Goal: Information Seeking & Learning: Compare options

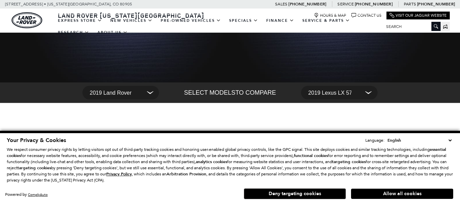
click at [451, 139] on select "English Spanish / Español English / [GEOGRAPHIC_DATA] Korean / 한국어 Vietnamese /…" at bounding box center [419, 140] width 67 height 7
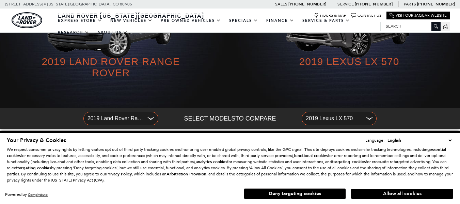
click at [448, 139] on select "English Spanish / Español English / [GEOGRAPHIC_DATA] Korean / 한국어 Vietnamese /…" at bounding box center [419, 140] width 67 height 7
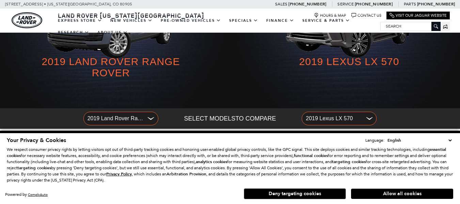
click at [450, 140] on select "English Spanish / Español English / [GEOGRAPHIC_DATA] Korean / 한국어 Vietnamese /…" at bounding box center [419, 140] width 67 height 7
click at [452, 141] on select "English Spanish / Español English / [GEOGRAPHIC_DATA] Korean / 한국어 Vietnamese /…" at bounding box center [419, 140] width 67 height 7
click at [390, 137] on select "English Spanish / Español English / [GEOGRAPHIC_DATA] Korean / 한국어 Vietnamese /…" at bounding box center [419, 140] width 67 height 7
click at [371, 195] on button "Allow all cookies" at bounding box center [402, 194] width 102 height 10
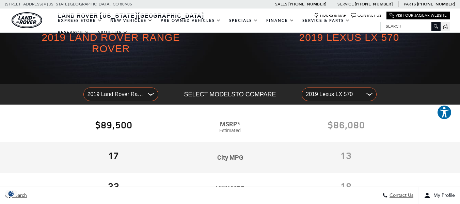
scroll to position [67, 0]
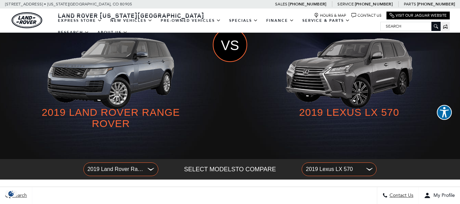
click at [117, 171] on span "2019 Land Rover Range Rover" at bounding box center [116, 169] width 57 height 11
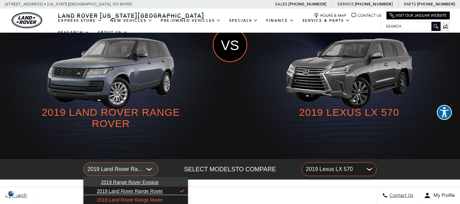
click at [138, 196] on link "2018 Land Rover Range Rover" at bounding box center [136, 200] width 104 height 9
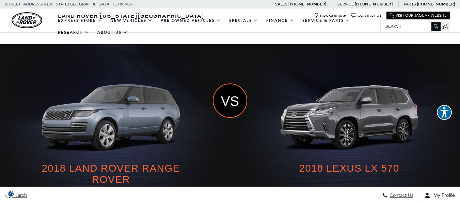
scroll to position [60, 0]
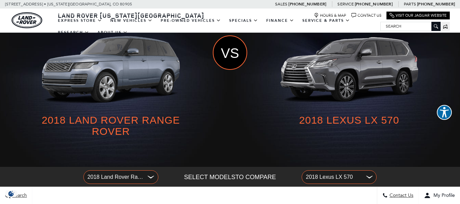
click at [327, 176] on span "2018 Lexus LX 570" at bounding box center [334, 177] width 57 height 11
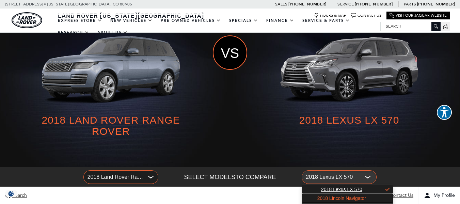
click at [330, 199] on span "2018 Lincoln Navigator" at bounding box center [342, 198] width 49 height 5
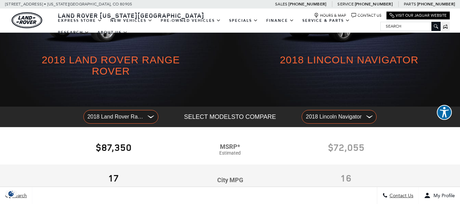
scroll to position [56, 0]
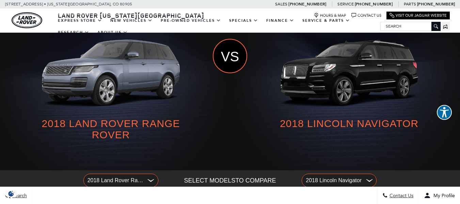
click at [314, 178] on span "2018 Lincoln Navigator" at bounding box center [334, 180] width 57 height 11
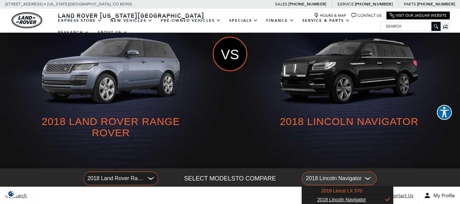
click at [324, 189] on span "2018 Lexus LX 570" at bounding box center [341, 190] width 41 height 5
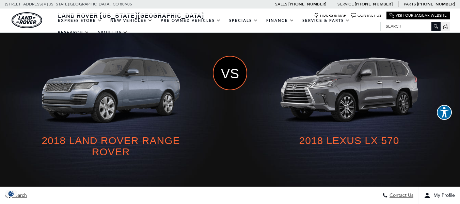
scroll to position [97, 0]
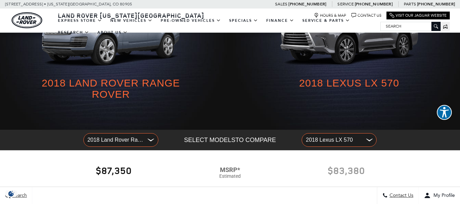
click at [148, 144] on button "2018 Land Rover Range Rover" at bounding box center [121, 140] width 75 height 14
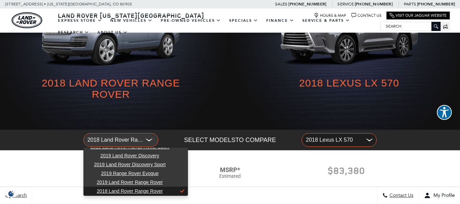
scroll to position [5, 0]
click at [179, 174] on link "2019 Range Rover Evoque" at bounding box center [136, 173] width 104 height 9
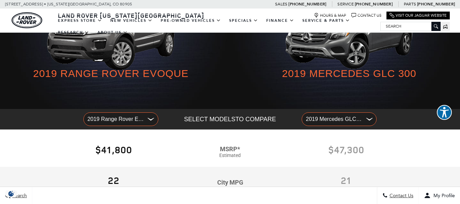
scroll to position [71, 0]
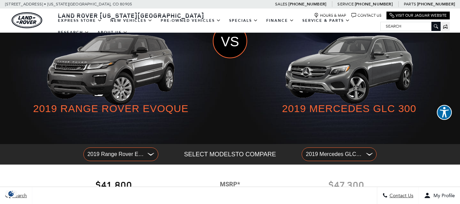
click at [324, 149] on span "2019 Mercedes GLC 300" at bounding box center [334, 154] width 57 height 11
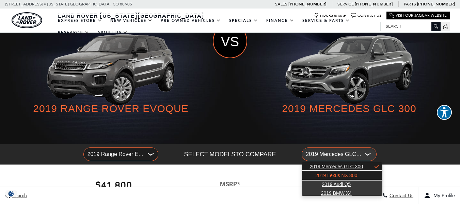
click at [318, 180] on link "2019 Lexus NX 300" at bounding box center [342, 175] width 80 height 9
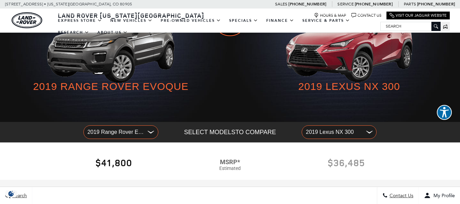
scroll to position [68, 0]
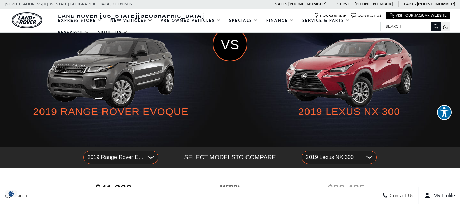
click at [95, 155] on span "2019 Range Rover Evoque" at bounding box center [116, 157] width 57 height 11
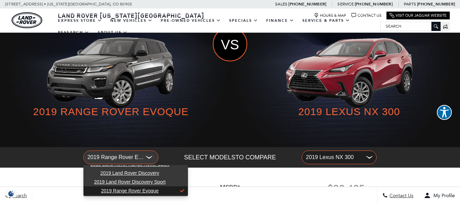
scroll to position [5, 0]
click at [116, 173] on span "2019 Land Rover Discovery" at bounding box center [130, 173] width 59 height 5
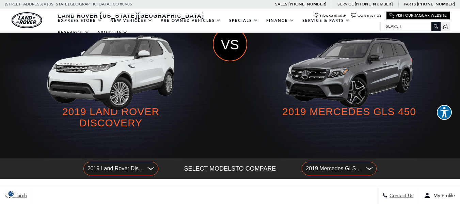
click at [338, 173] on span "2019 Mercedes GLS 450" at bounding box center [334, 168] width 57 height 11
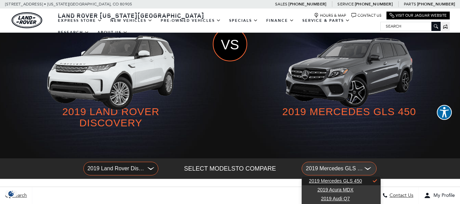
scroll to position [17, 0]
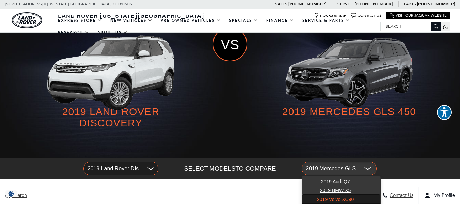
click at [359, 197] on link "2019 Volvo XC90" at bounding box center [341, 199] width 78 height 9
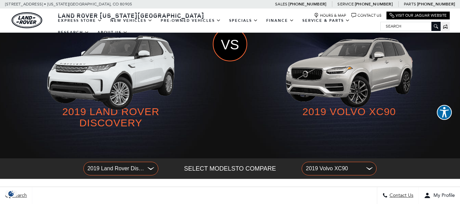
click at [335, 173] on span "2019 Volvo XC90" at bounding box center [334, 168] width 57 height 11
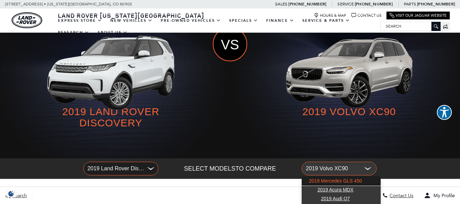
click at [335, 181] on span "2019 Mercedes GLS 450" at bounding box center [335, 180] width 53 height 5
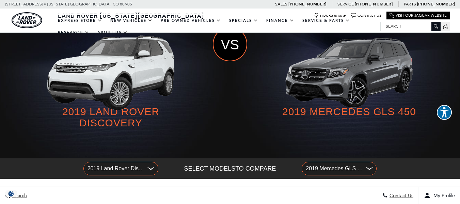
click at [333, 171] on span "2019 Mercedes GLS 450" at bounding box center [334, 168] width 57 height 11
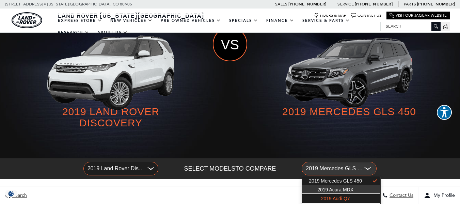
click at [327, 199] on span "2019 Audi Q7" at bounding box center [335, 198] width 29 height 5
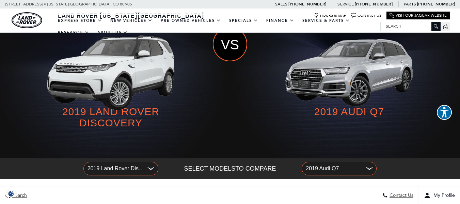
click at [143, 165] on span "2019 Land Rover Discovery" at bounding box center [116, 168] width 57 height 11
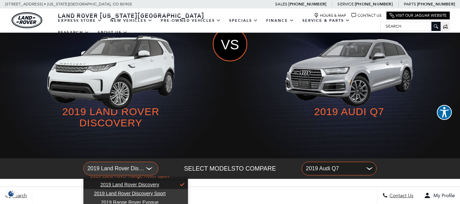
click at [146, 178] on span "2019 Land Rover Range Rover Sport" at bounding box center [130, 175] width 79 height 5
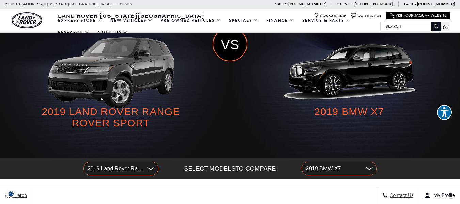
click at [351, 161] on div "2019 BMW X7 2019 BMW X7 2019 Ford Explorer 2019 Jeep Grand Cherokee 2019 Merced…" at bounding box center [339, 166] width 75 height 17
click at [352, 166] on span "2019 BMW X7" at bounding box center [334, 168] width 57 height 11
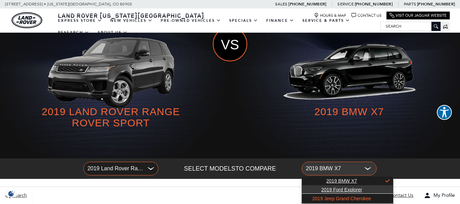
click at [326, 199] on span "2019 Jeep Grand Cherokee" at bounding box center [342, 198] width 59 height 5
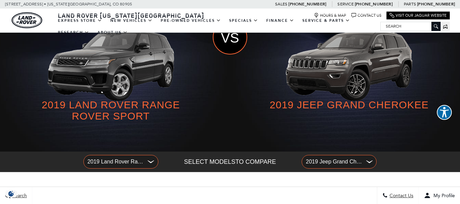
scroll to position [72, 0]
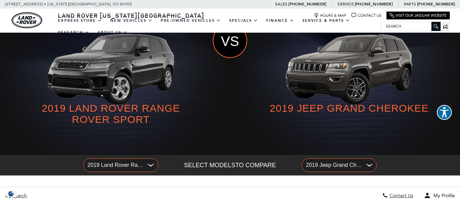
click at [324, 167] on span "2019 Jeep Grand Cherokee" at bounding box center [334, 165] width 57 height 11
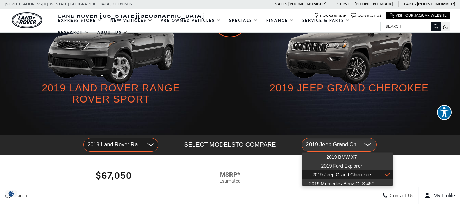
scroll to position [101, 0]
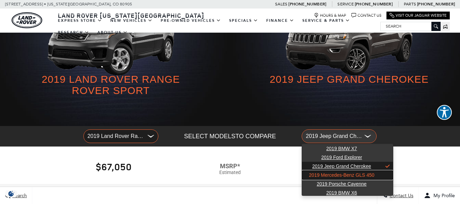
click at [317, 177] on span "2019 Mercedes-Benz GLS 450" at bounding box center [341, 174] width 65 height 5
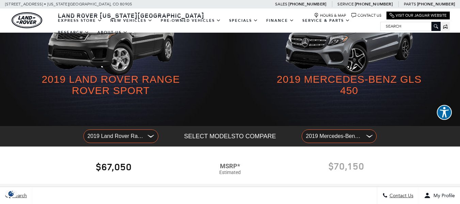
click at [317, 137] on span "2019 Mercedes-Benz GLS 450" at bounding box center [334, 136] width 57 height 11
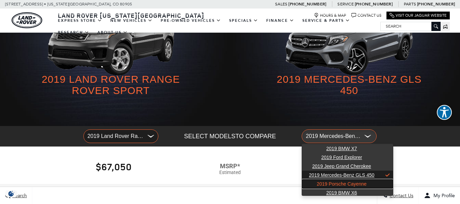
click at [373, 186] on link "2019 Porsche Cayenne" at bounding box center [347, 184] width 91 height 9
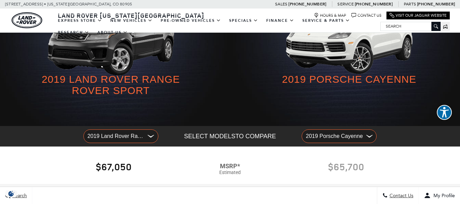
click at [320, 134] on span "2019 Porsche Cayenne" at bounding box center [334, 136] width 57 height 11
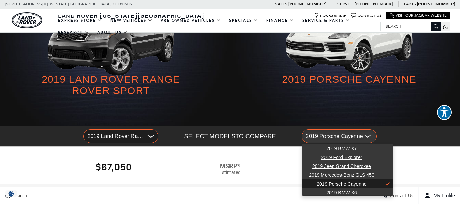
scroll to position [11, 0]
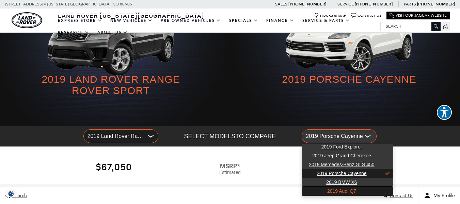
click at [386, 188] on link "2019 Audi Q7" at bounding box center [347, 191] width 91 height 9
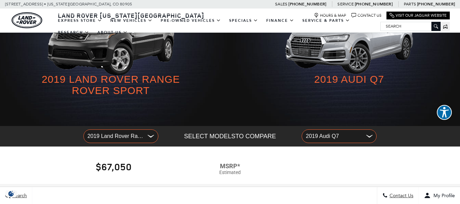
click at [318, 135] on span "2019 Audi Q7" at bounding box center [334, 136] width 57 height 11
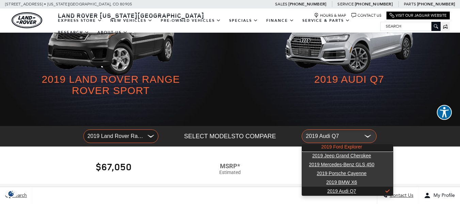
click at [342, 146] on span "2019 Ford Explorer" at bounding box center [342, 146] width 41 height 5
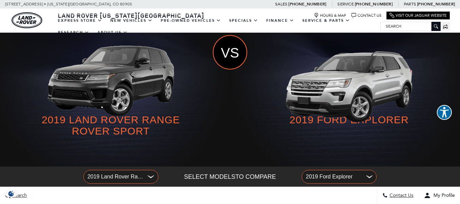
scroll to position [92, 0]
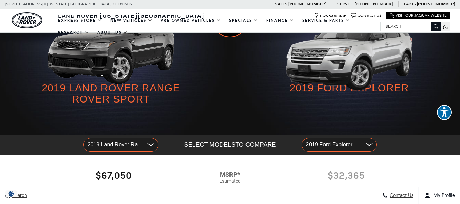
drag, startPoint x: 302, startPoint y: 153, endPoint x: 319, endPoint y: 148, distance: 18.2
click at [305, 152] on div "2019 Ford Explorer 2019 BMW X7 2019 Ford Explorer 2019 Jeep Grand Cherokee 2019…" at bounding box center [339, 145] width 156 height 20
click at [319, 148] on span "2019 Ford Explorer" at bounding box center [334, 144] width 57 height 11
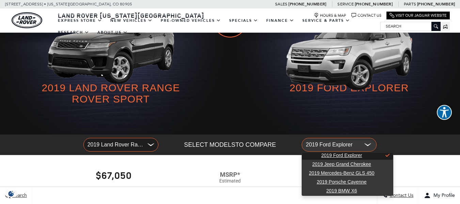
scroll to position [9, 0]
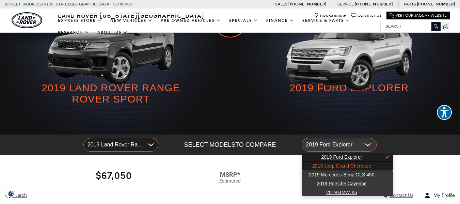
click at [324, 164] on span "2019 Jeep Grand Cherokee" at bounding box center [342, 165] width 59 height 5
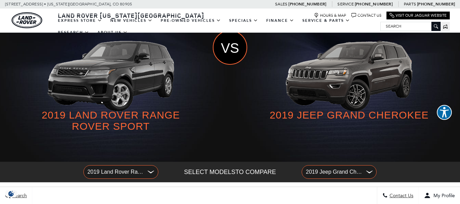
scroll to position [101, 0]
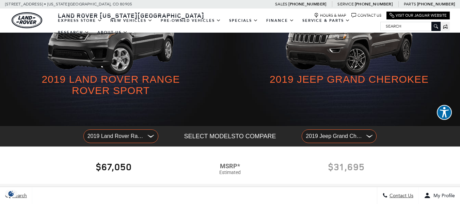
click at [128, 131] on span "2019 Land Rover Range Rover Sport" at bounding box center [116, 136] width 57 height 11
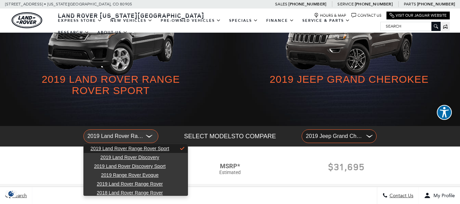
scroll to position [2, 0]
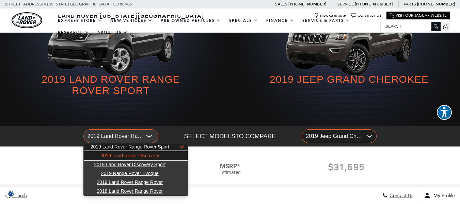
click at [150, 158] on span "2019 Land Rover Discovery" at bounding box center [130, 155] width 59 height 5
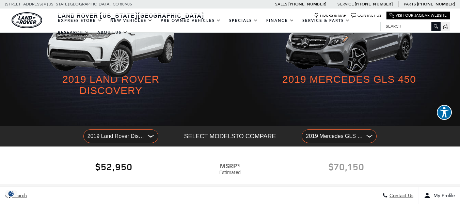
click at [117, 136] on span "2019 Land Rover Discovery" at bounding box center [116, 136] width 57 height 11
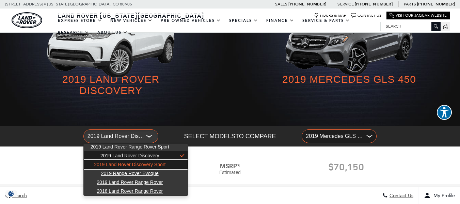
click at [128, 163] on span "2019 Land Rover Discovery Sport" at bounding box center [130, 164] width 72 height 5
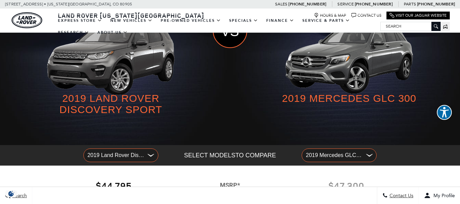
scroll to position [72, 0]
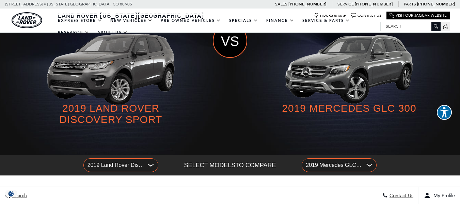
click at [338, 166] on span "2019 Mercedes GLC 300" at bounding box center [334, 165] width 57 height 11
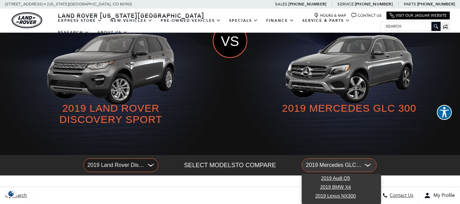
scroll to position [8, 0]
click at [332, 194] on span "2019 Lexus NX300" at bounding box center [336, 195] width 41 height 5
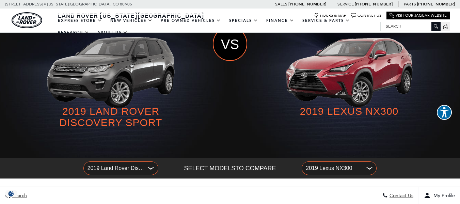
scroll to position [86, 0]
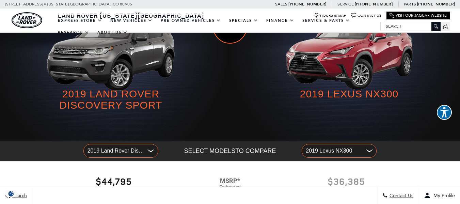
click at [115, 155] on span "2019 Land Rover Discovery Sport" at bounding box center [116, 151] width 57 height 11
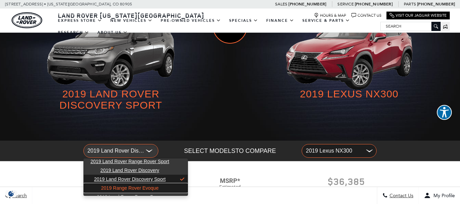
click at [116, 188] on span "2019 Range Rover Evoque" at bounding box center [130, 187] width 58 height 5
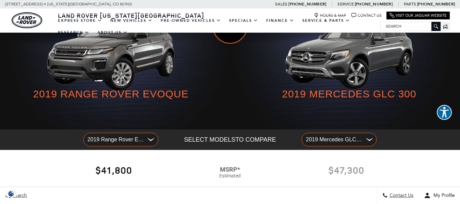
click at [312, 145] on span "2019 Mercedes GLC 300" at bounding box center [334, 139] width 57 height 11
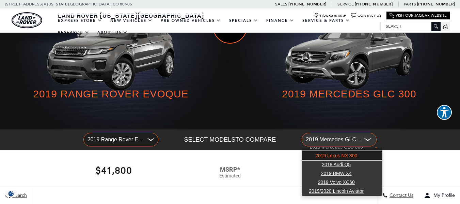
click at [332, 158] on span "2019 Lexus NX 300" at bounding box center [337, 155] width 42 height 5
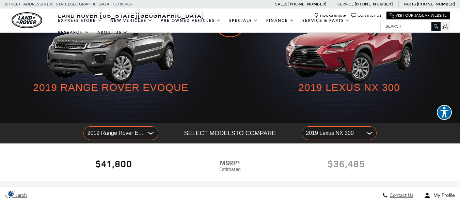
scroll to position [138, 0]
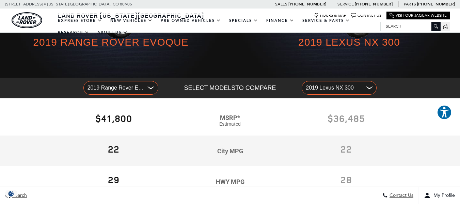
click at [136, 82] on span "2019 Range Rover Evoque" at bounding box center [116, 87] width 57 height 11
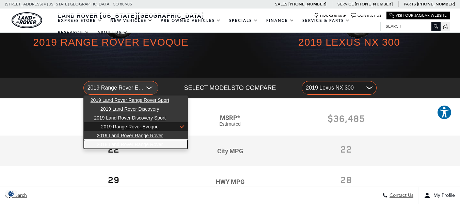
drag, startPoint x: 113, startPoint y: 142, endPoint x: 409, endPoint y: 78, distance: 302.0
click at [114, 142] on span "2018 Land Rover Range Rover" at bounding box center [130, 144] width 66 height 5
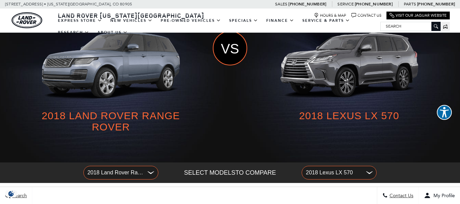
scroll to position [61, 0]
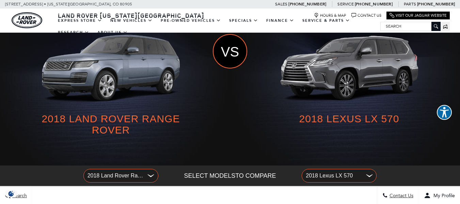
click at [112, 176] on span "2018 Land Rover Range Rover" at bounding box center [116, 175] width 57 height 11
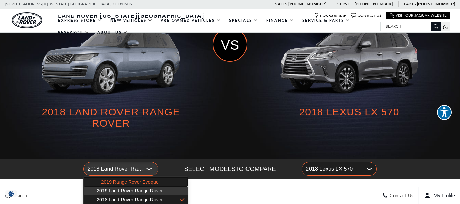
click at [118, 181] on span "2019 Range Rover Evoque" at bounding box center [130, 181] width 58 height 5
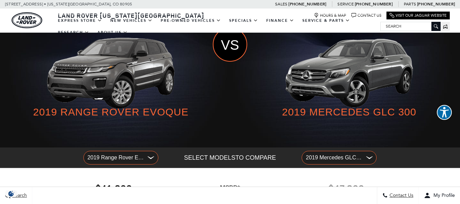
click at [328, 162] on span "2019 Mercedes GLC 300" at bounding box center [334, 157] width 57 height 11
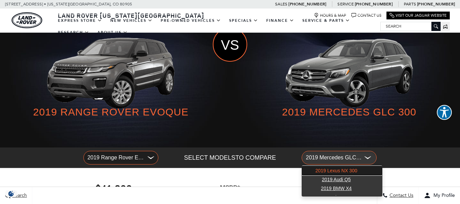
click at [333, 173] on span "2019 Lexus NX 300" at bounding box center [337, 170] width 42 height 5
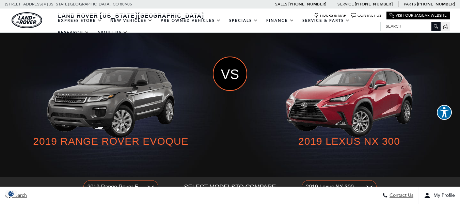
scroll to position [61, 0]
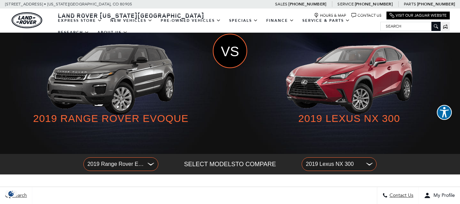
click at [121, 164] on span "2019 Range Rover Evoque" at bounding box center [116, 164] width 57 height 11
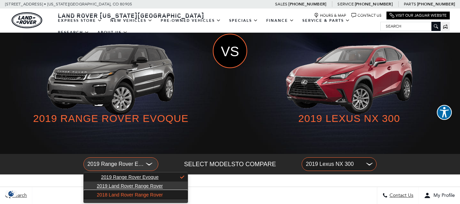
click at [111, 194] on span "2018 Land Rover Range Rover" at bounding box center [130, 194] width 66 height 5
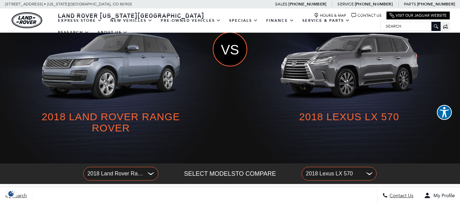
scroll to position [33, 0]
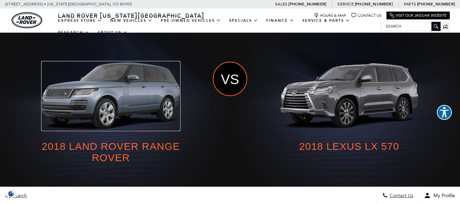
click at [111, 88] on img at bounding box center [111, 96] width 138 height 69
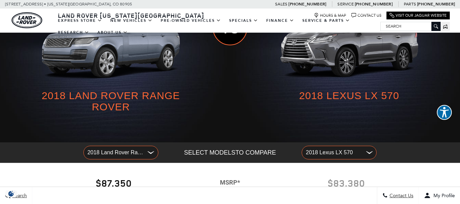
click at [327, 152] on span "2018 Lexus LX 570" at bounding box center [334, 152] width 57 height 11
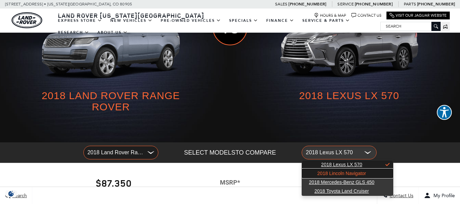
click at [332, 173] on span "2018 Lincoln Navigator" at bounding box center [342, 173] width 49 height 5
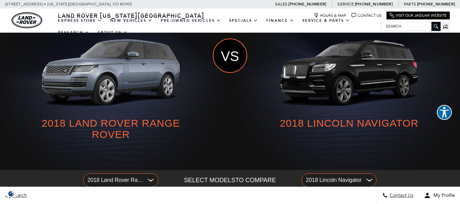
scroll to position [86, 0]
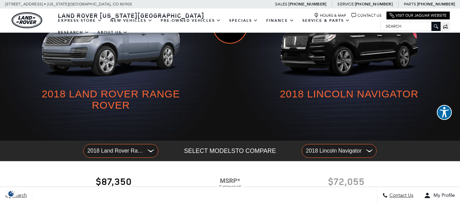
click at [325, 151] on span "2018 Lincoln Navigator" at bounding box center [334, 151] width 57 height 11
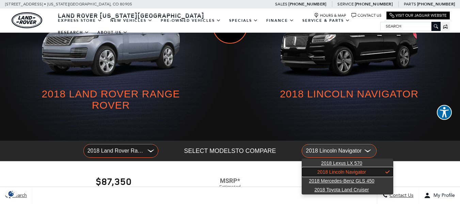
click at [328, 176] on link "2018 Lincoln Navigator" at bounding box center [347, 172] width 91 height 9
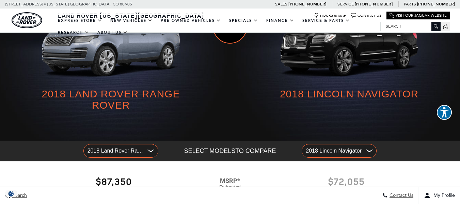
click at [328, 155] on span "2018 Lincoln Navigator" at bounding box center [334, 151] width 57 height 11
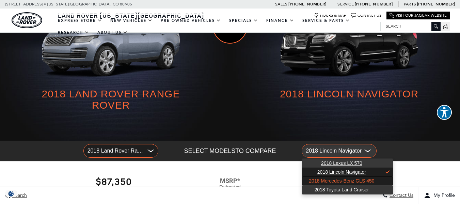
click at [331, 181] on span "2018 Mercedes-Benz GLS 450" at bounding box center [341, 180] width 65 height 5
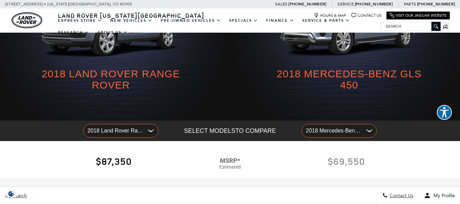
scroll to position [92, 0]
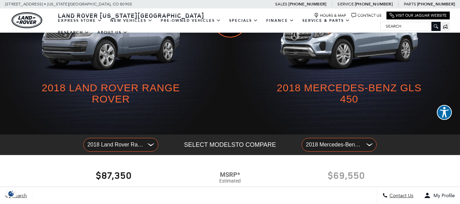
click at [325, 143] on span "2018 Mercedes-Benz GLS 450" at bounding box center [334, 144] width 57 height 11
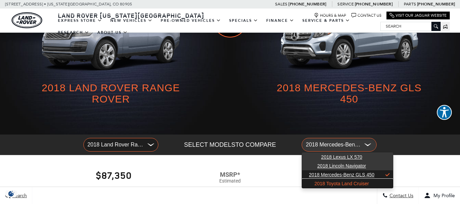
click at [325, 185] on span "2018 Toyota Land Cruiser" at bounding box center [342, 183] width 55 height 5
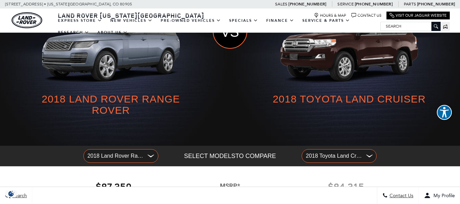
scroll to position [61, 0]
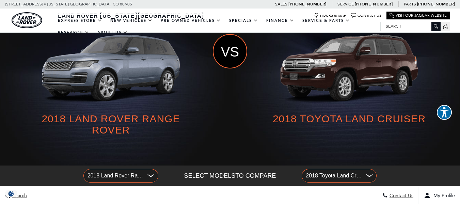
click at [327, 175] on span "2018 Toyota Land Cruiser" at bounding box center [334, 175] width 57 height 11
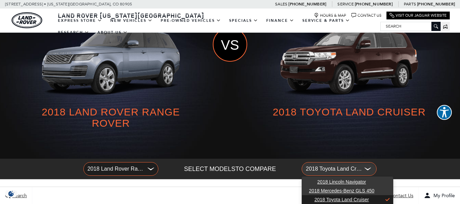
scroll to position [0, 0]
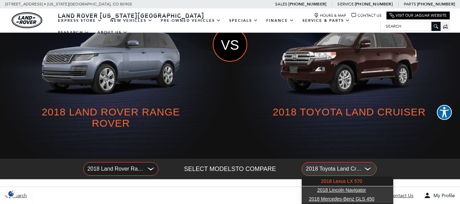
click at [339, 178] on link "2018 Lexus LX 570" at bounding box center [347, 181] width 91 height 9
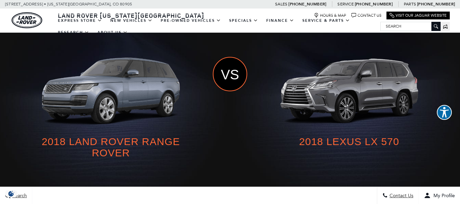
scroll to position [99, 0]
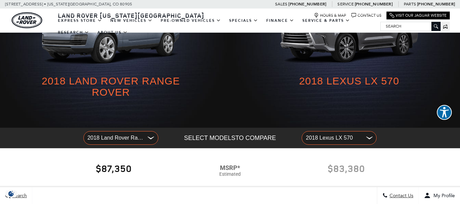
click at [115, 144] on button "2018 Land Rover Range Rover" at bounding box center [121, 138] width 75 height 14
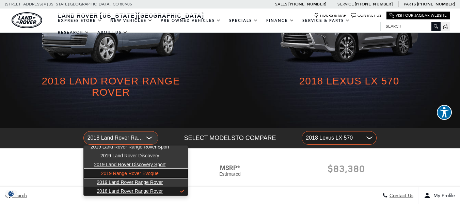
click at [118, 170] on link "2019 Range Rover Evoque" at bounding box center [136, 173] width 104 height 9
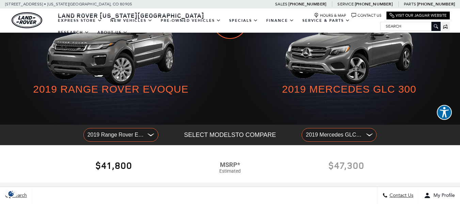
scroll to position [79, 0]
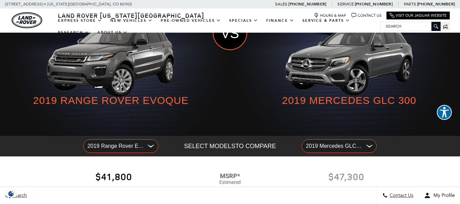
click at [330, 146] on span "2019 Mercedes GLC 300" at bounding box center [334, 146] width 57 height 11
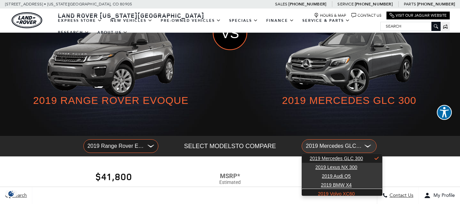
click at [335, 190] on link "2019 Volvo XC60" at bounding box center [342, 193] width 80 height 9
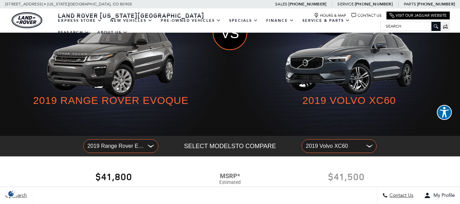
click at [322, 147] on span "2019 Volvo XC60" at bounding box center [334, 146] width 57 height 11
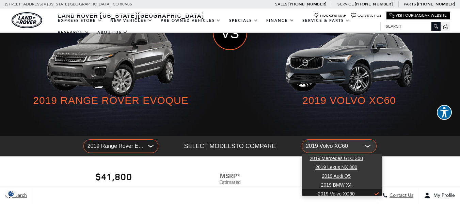
scroll to position [3, 0]
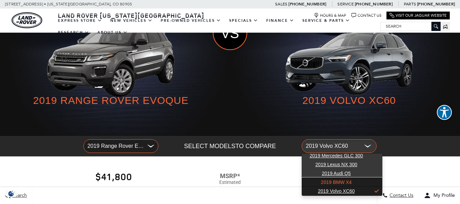
click at [336, 183] on span "2019 BMW X4" at bounding box center [336, 182] width 31 height 5
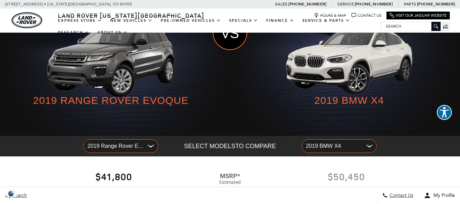
click at [329, 147] on span "2019 BMW X4" at bounding box center [334, 146] width 57 height 11
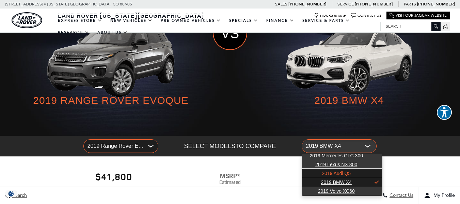
click at [337, 172] on span "2019 Audi Q5" at bounding box center [336, 173] width 29 height 5
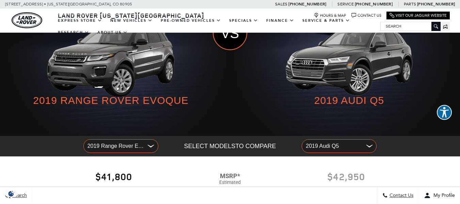
click at [328, 148] on span "2019 Audi Q5" at bounding box center [334, 146] width 57 height 11
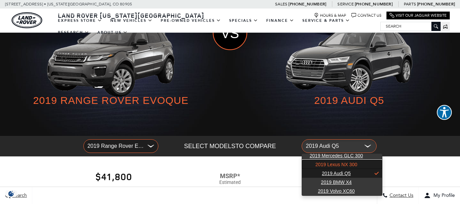
click at [334, 163] on span "2019 Lexus NX 300" at bounding box center [337, 164] width 42 height 5
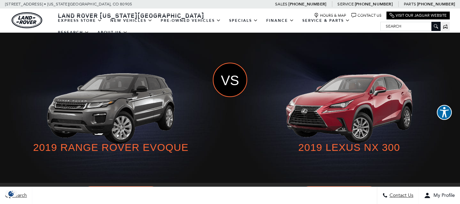
scroll to position [57, 0]
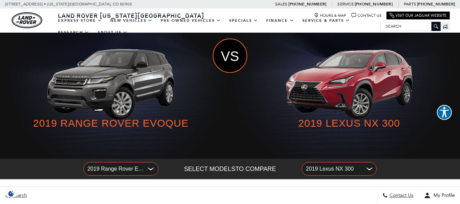
click at [110, 169] on span "2019 Range Rover Evoque" at bounding box center [116, 169] width 57 height 11
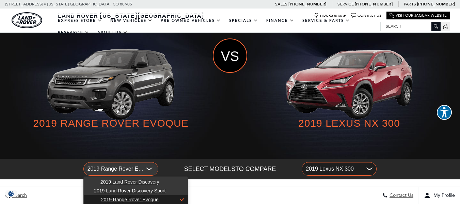
scroll to position [26, 0]
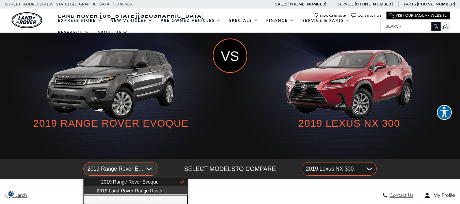
click at [115, 199] on span "2018 Land Rover Range Rover" at bounding box center [130, 199] width 66 height 5
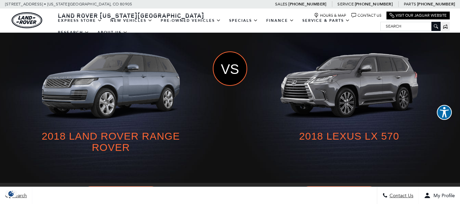
scroll to position [39, 0]
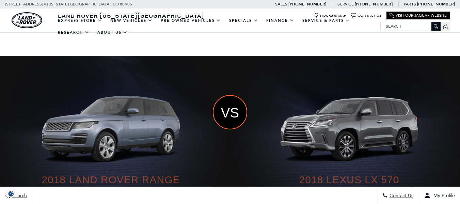
scroll to position [29, 0]
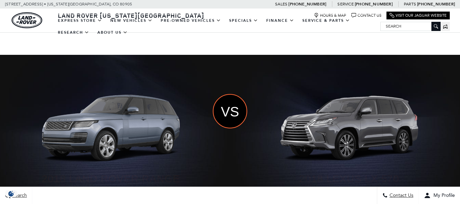
scroll to position [18, 0]
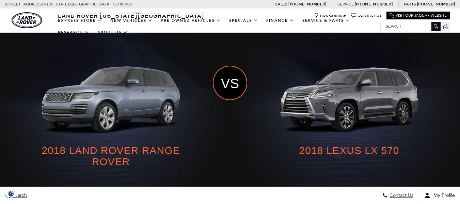
scroll to position [41, 0]
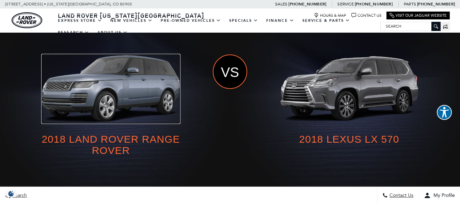
click at [92, 79] on img at bounding box center [111, 89] width 138 height 69
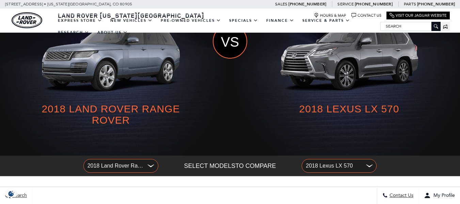
scroll to position [119, 0]
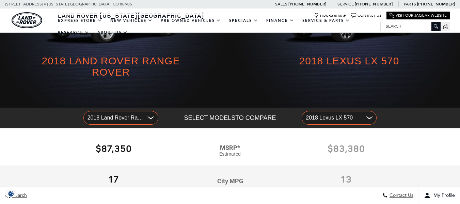
click at [138, 114] on span "2018 Land Rover Range Rover" at bounding box center [116, 117] width 57 height 11
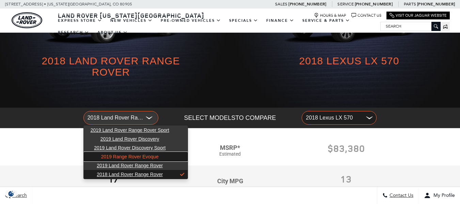
click at [121, 155] on span "2019 Range Rover Evoque" at bounding box center [130, 156] width 58 height 5
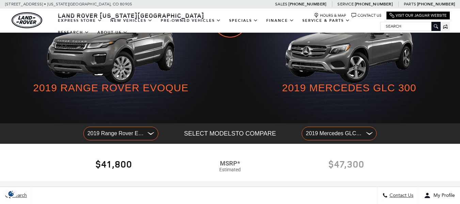
scroll to position [55, 0]
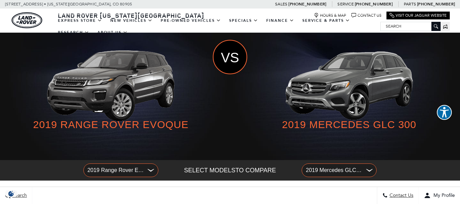
click at [329, 167] on span "2019 Mercedes GLC 300" at bounding box center [334, 170] width 57 height 11
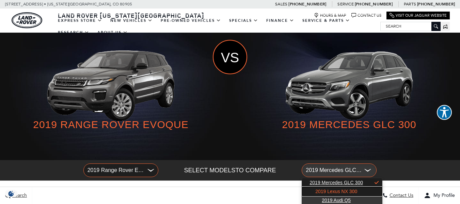
click at [332, 189] on span "2019 Lexus NX 300" at bounding box center [337, 191] width 42 height 5
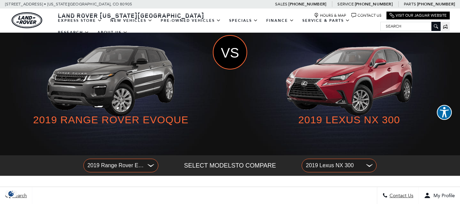
scroll to position [52, 0]
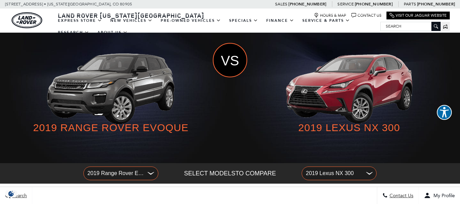
click at [108, 184] on div at bounding box center [230, 184] width 460 height 0
click at [107, 175] on span "2019 Range Rover Evoque" at bounding box center [116, 173] width 57 height 11
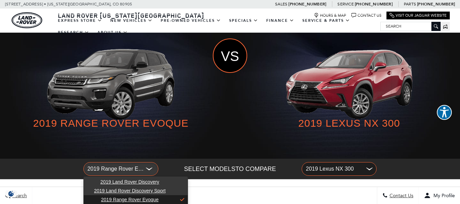
scroll to position [26, 0]
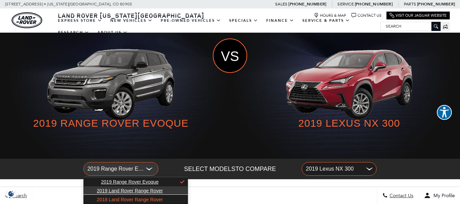
click at [115, 198] on span "2018 Land Rover Range Rover" at bounding box center [130, 199] width 66 height 5
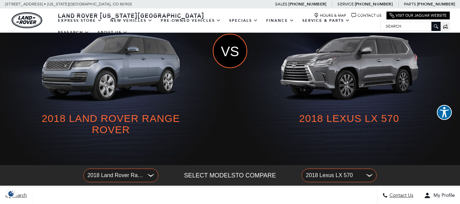
scroll to position [39, 0]
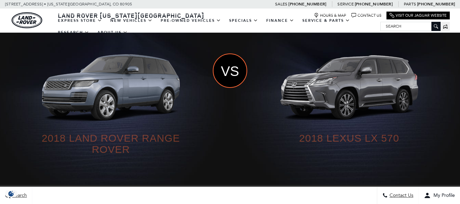
scroll to position [62, 0]
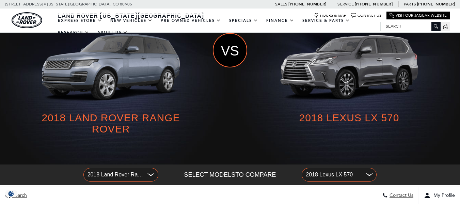
click at [128, 175] on span "2018 Land Rover Range Rover" at bounding box center [116, 174] width 57 height 11
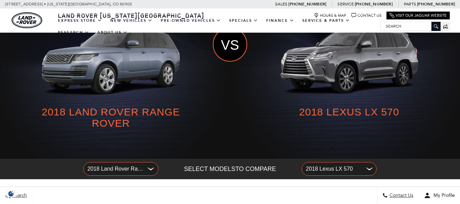
scroll to position [26, 0]
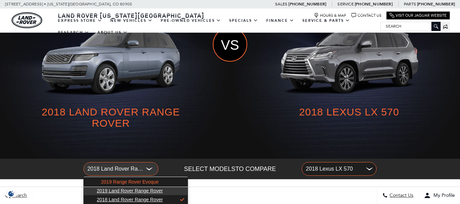
click at [118, 182] on span "2019 Range Rover Evoque" at bounding box center [130, 181] width 58 height 5
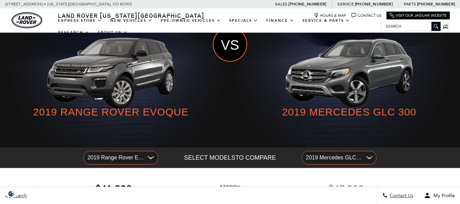
click at [329, 155] on span "2019 Mercedes GLC 300" at bounding box center [334, 157] width 57 height 11
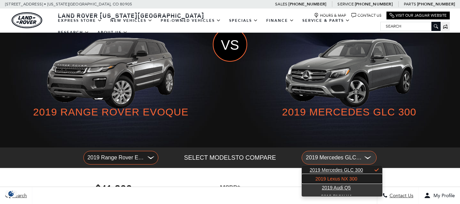
click at [333, 175] on link "2019 Lexus NX 300" at bounding box center [342, 179] width 80 height 9
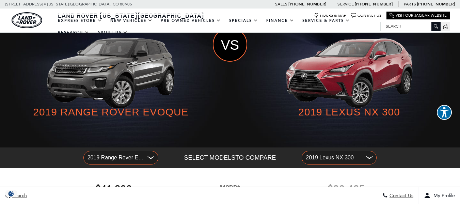
click at [113, 160] on span "2019 Range Rover Evoque" at bounding box center [116, 157] width 57 height 11
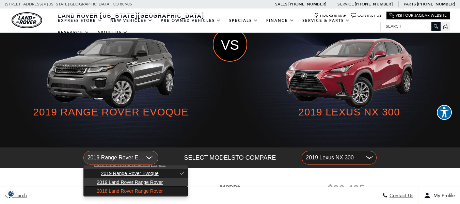
click at [116, 188] on link "2018 Land Rover Range Rover" at bounding box center [136, 191] width 104 height 9
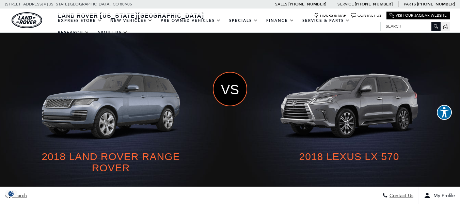
scroll to position [44, 0]
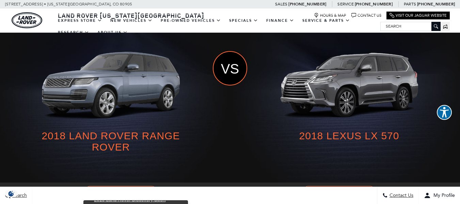
click at [364, 163] on div "2018 Land Rover Range Rover vs 2018 Lexus LX 570" at bounding box center [230, 97] width 460 height 171
